Goal: Find specific page/section: Find specific page/section

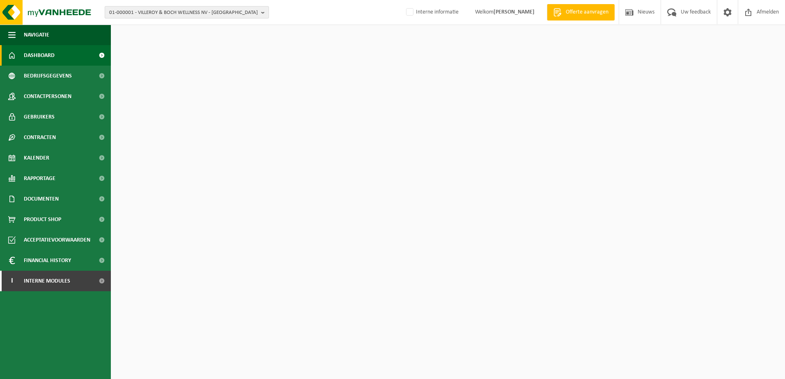
click at [139, 14] on span "01-000001 - VILLEROY & BOCH WELLNESS NV - ROESELARE" at bounding box center [183, 13] width 149 height 12
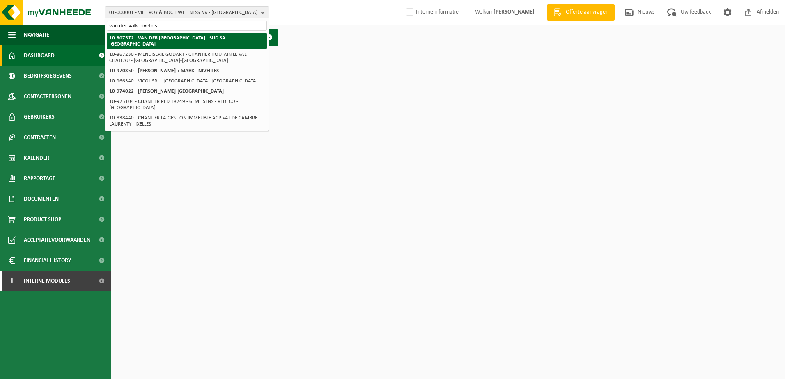
type input "van der valk nivelles"
click at [173, 38] on strong "10-807572 - VAN DER [GEOGRAPHIC_DATA] - SUD SA - [GEOGRAPHIC_DATA]" at bounding box center [168, 40] width 119 height 11
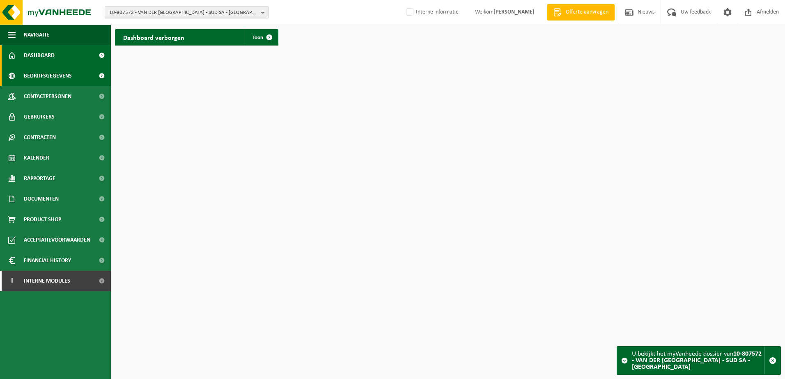
click at [49, 77] on span "Bedrijfsgegevens" at bounding box center [48, 76] width 48 height 21
